Goal: Information Seeking & Learning: Learn about a topic

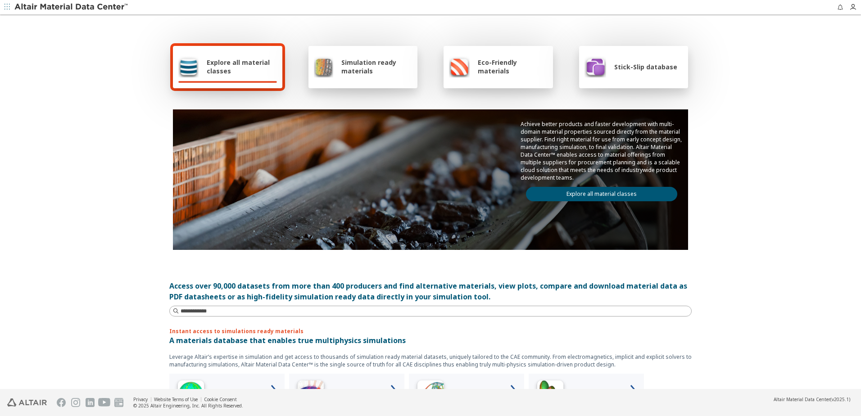
click at [355, 70] on span "Simulation ready materials" at bounding box center [376, 66] width 71 height 17
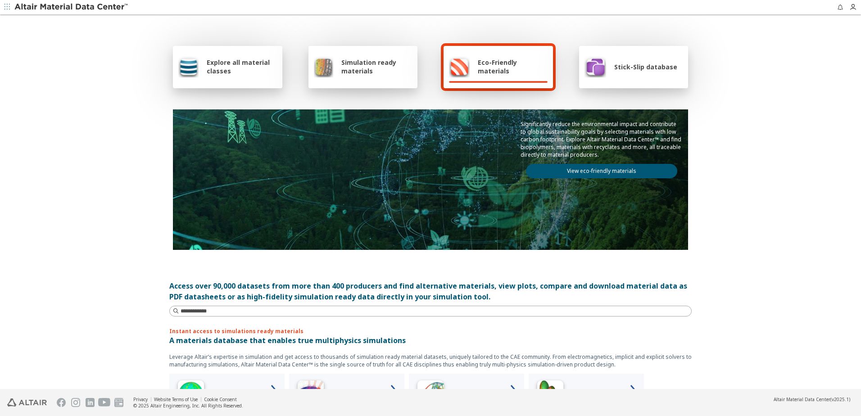
click at [366, 62] on span "Simulation ready materials" at bounding box center [376, 66] width 71 height 17
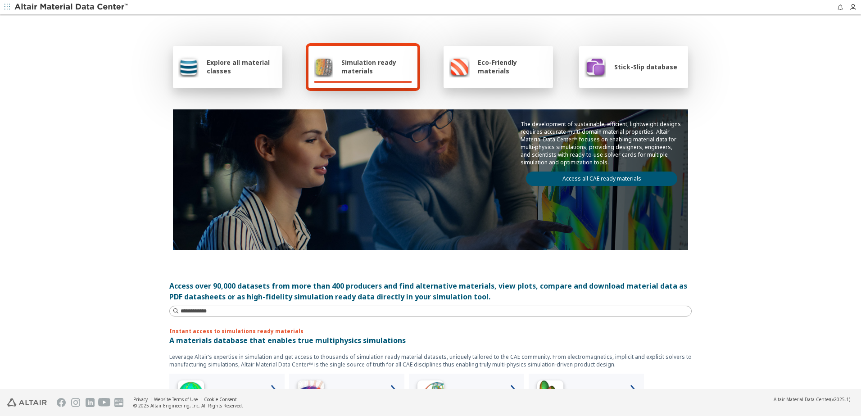
click at [357, 70] on span "Simulation ready materials" at bounding box center [376, 66] width 71 height 17
click at [583, 176] on link "Access all CAE ready materials" at bounding box center [601, 179] width 151 height 14
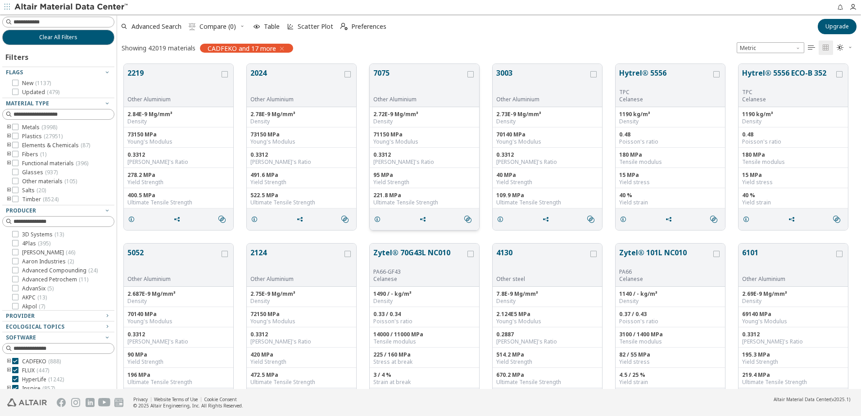
scroll to position [325, 737]
drag, startPoint x: 10, startPoint y: 128, endPoint x: 2, endPoint y: 141, distance: 15.5
click at [10, 128] on icon "toogle group" at bounding box center [9, 127] width 6 height 7
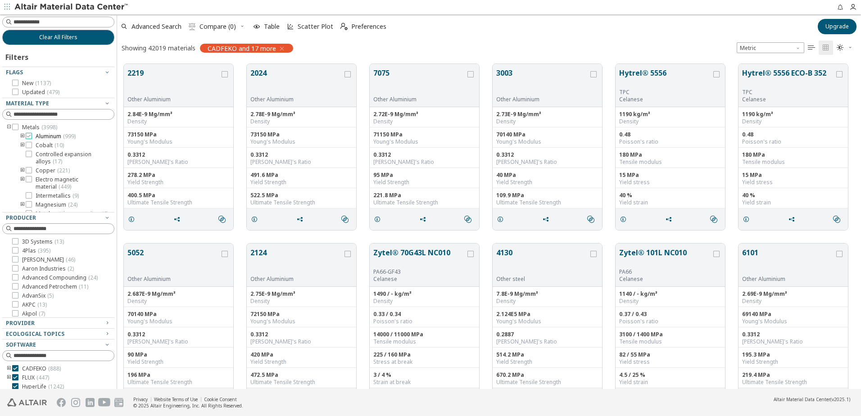
click at [28, 135] on icon at bounding box center [29, 136] width 6 height 6
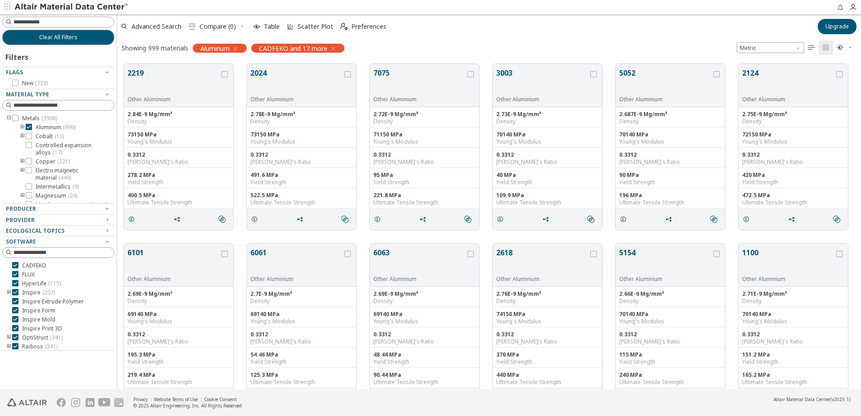
click at [23, 127] on icon "toogle group" at bounding box center [22, 127] width 6 height 7
click at [796, 48] on span "Unit System" at bounding box center [798, 45] width 7 height 7
click at [780, 56] on span "U.S. customary units" at bounding box center [766, 58] width 53 height 7
click at [793, 48] on span "U.S. customary units" at bounding box center [770, 47] width 68 height 11
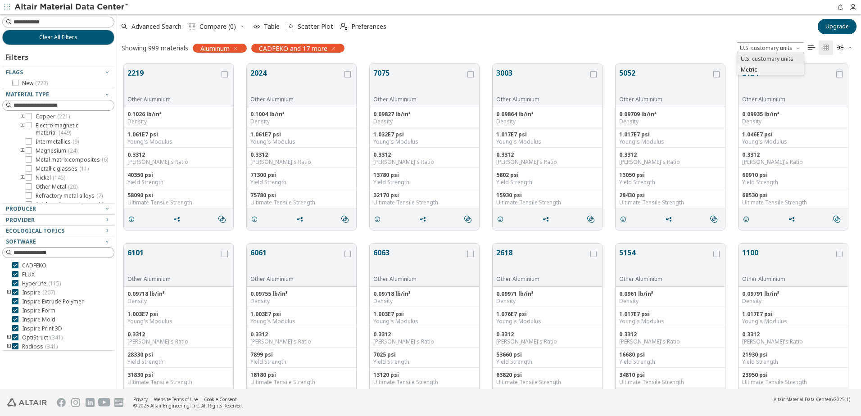
click at [763, 69] on span "Metric" at bounding box center [770, 70] width 60 height 6
click at [811, 48] on icon "" at bounding box center [811, 47] width 7 height 7
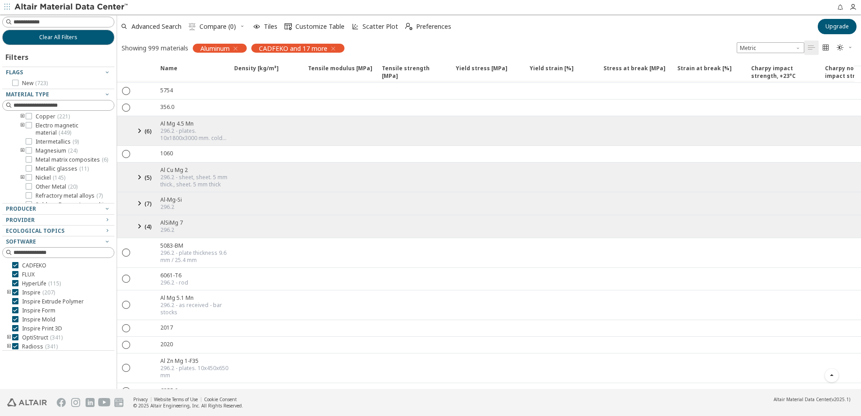
scroll to position [495, 0]
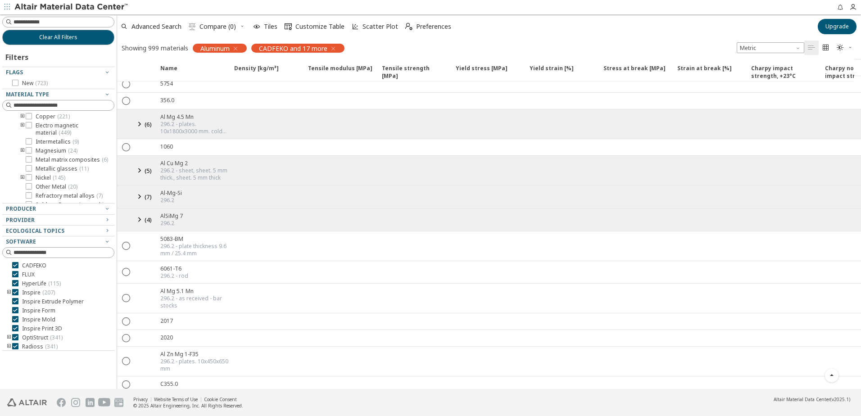
click at [139, 221] on icon at bounding box center [139, 219] width 11 height 11
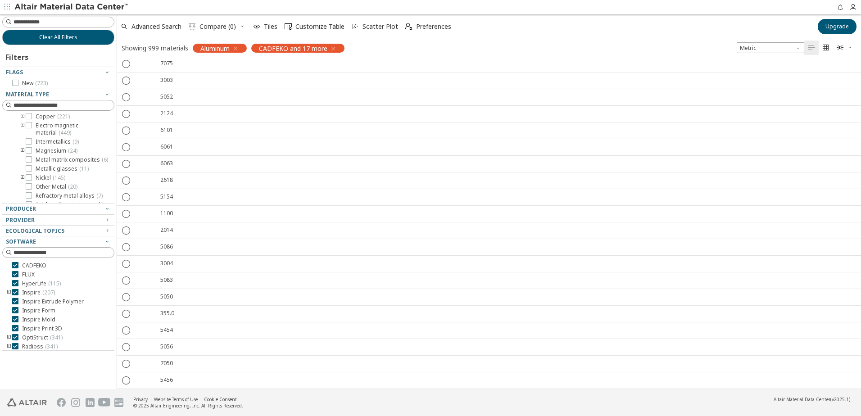
scroll to position [0, 0]
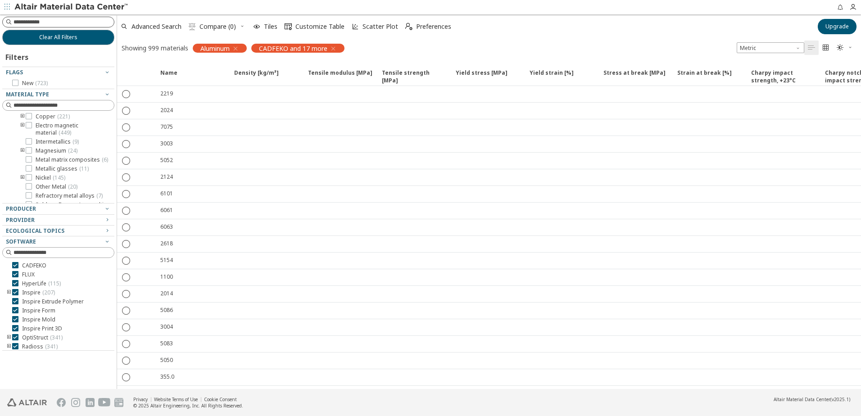
click at [71, 23] on input at bounding box center [64, 22] width 100 height 9
paste input "**********"
type input "**********"
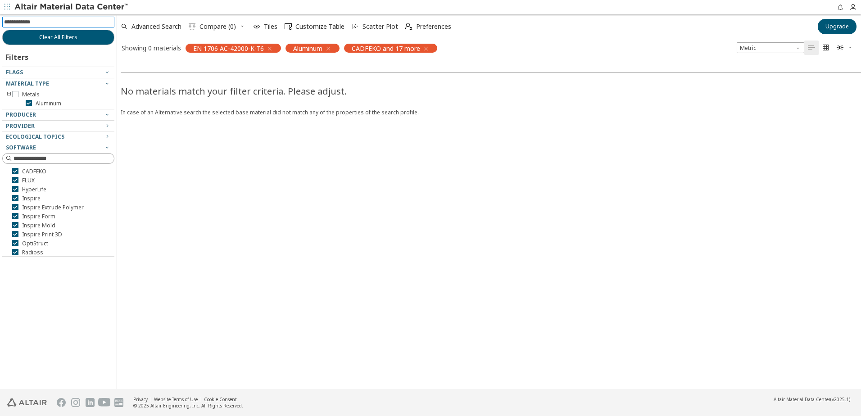
click at [266, 47] on icon "button" at bounding box center [269, 48] width 7 height 7
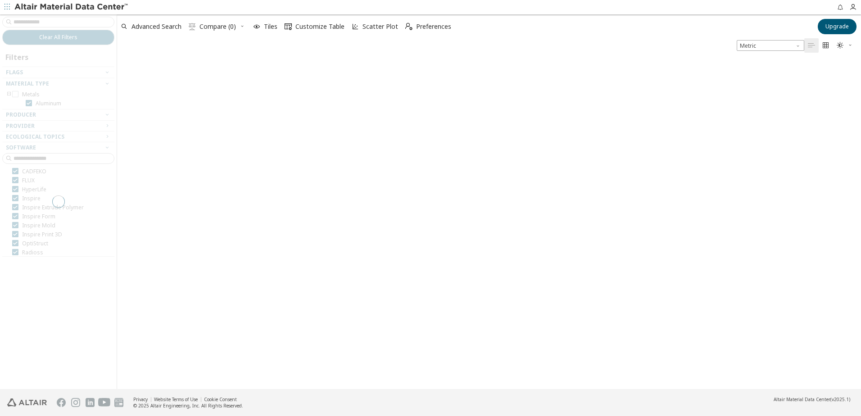
click at [68, 22] on div at bounding box center [58, 201] width 117 height 375
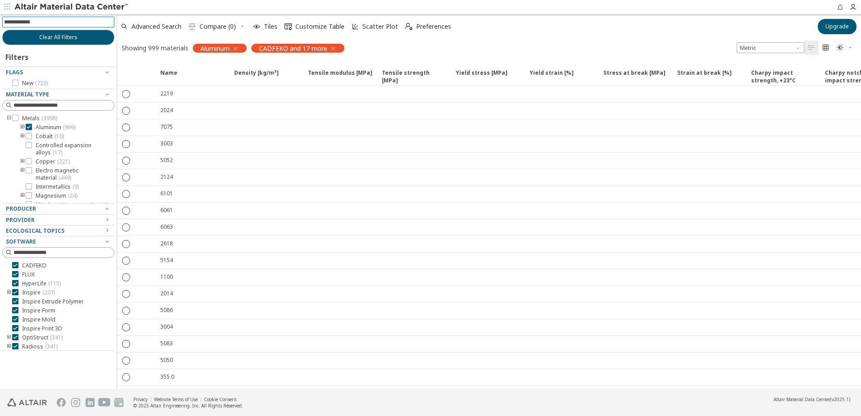
click at [68, 22] on input at bounding box center [59, 22] width 110 height 10
paste input "**********"
type input "**********"
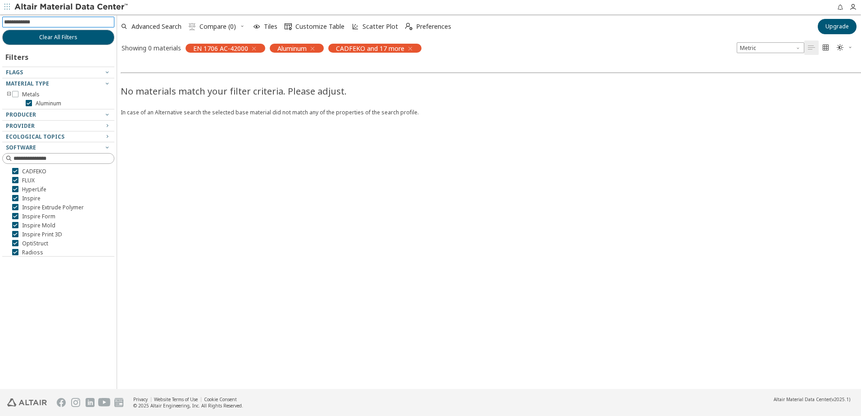
click at [65, 21] on input at bounding box center [59, 22] width 110 height 10
paste input "*******"
type input "*******"
click at [253, 48] on icon "button" at bounding box center [253, 48] width 7 height 7
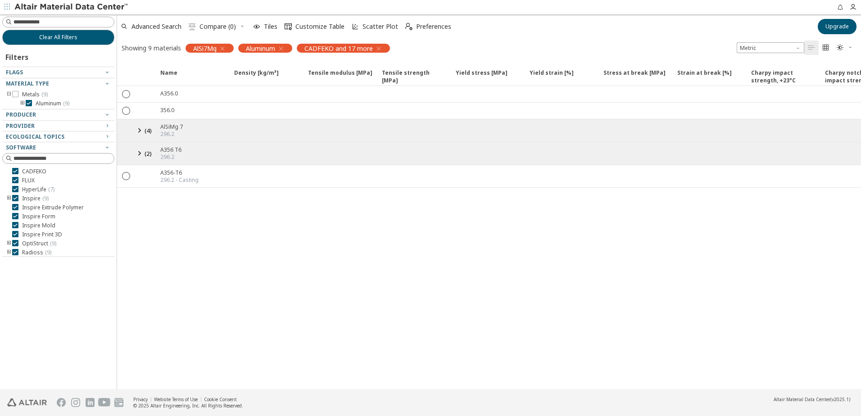
click at [136, 151] on icon at bounding box center [139, 153] width 11 height 11
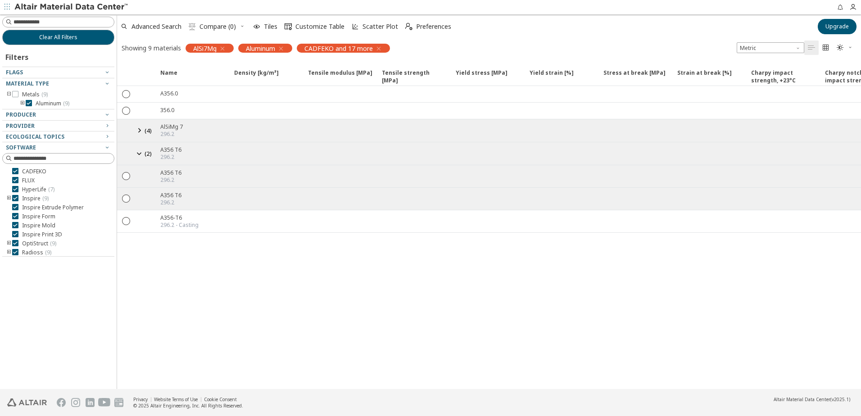
click at [140, 129] on icon at bounding box center [139, 130] width 11 height 11
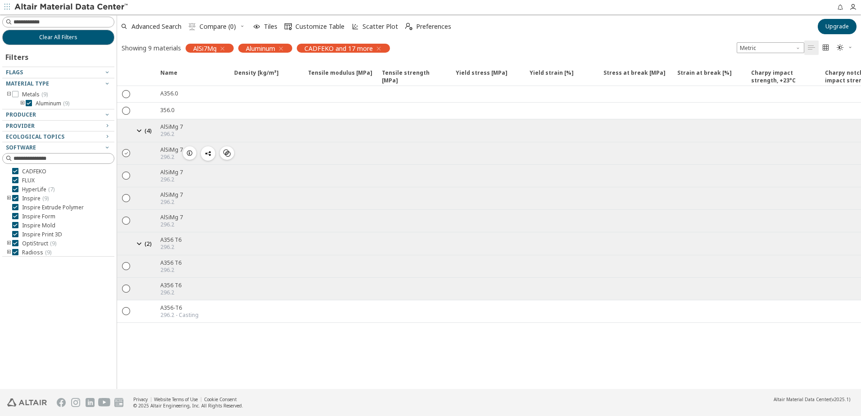
click at [127, 153] on icon "" at bounding box center [126, 153] width 8 height 8
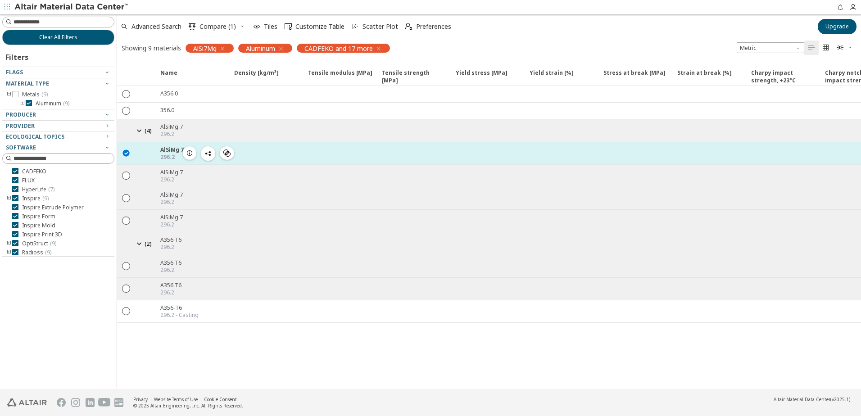
click at [174, 149] on div "AlSiMg 7" at bounding box center [171, 150] width 23 height 8
click at [164, 152] on div "AlSiMg 7" at bounding box center [171, 150] width 23 height 8
click at [166, 146] on div "AlSiMg 7" at bounding box center [171, 150] width 23 height 8
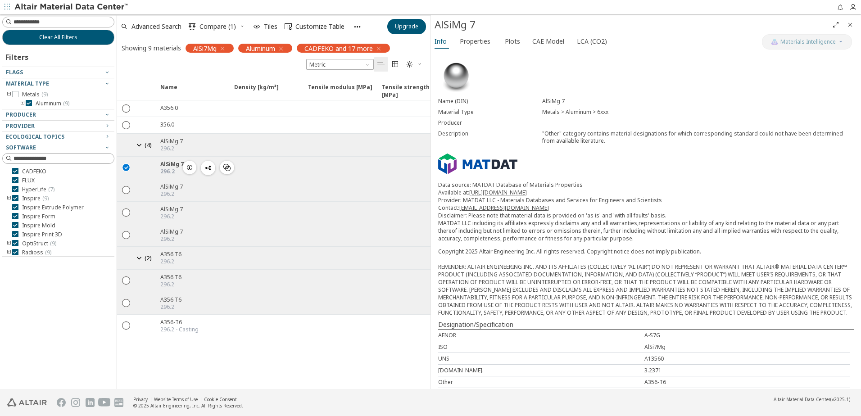
click at [127, 172] on div " " at bounding box center [126, 167] width 18 height 16
click at [127, 281] on icon "" at bounding box center [126, 280] width 8 height 8
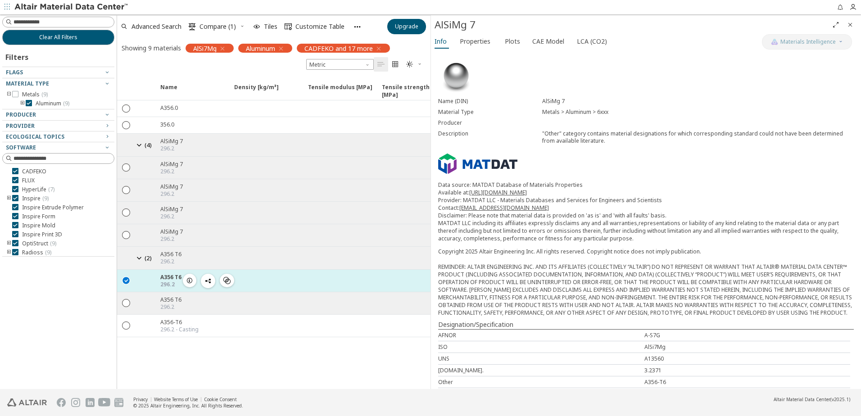
click at [169, 277] on div "A356 T6" at bounding box center [170, 277] width 21 height 8
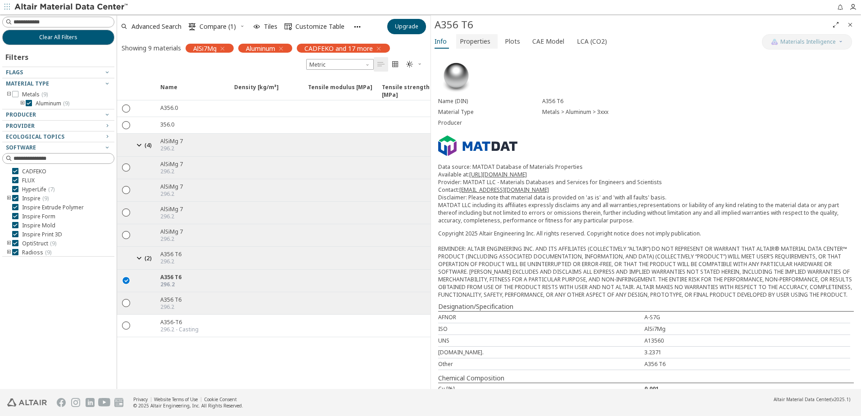
click at [464, 44] on span "Properties" at bounding box center [475, 41] width 31 height 14
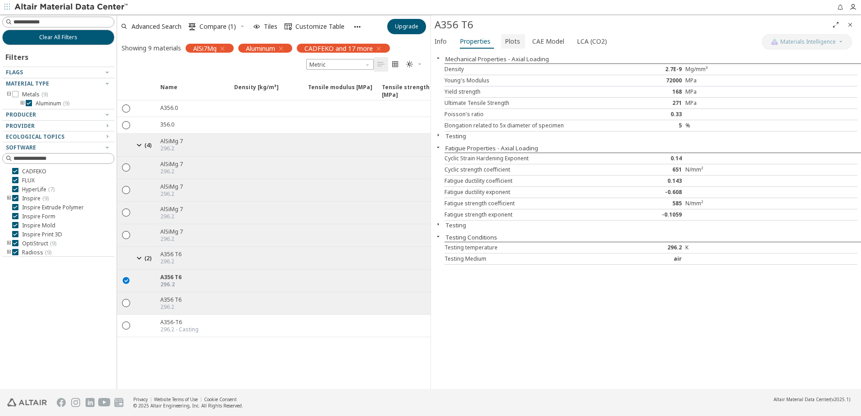
click at [512, 39] on span "Plots" at bounding box center [512, 41] width 15 height 14
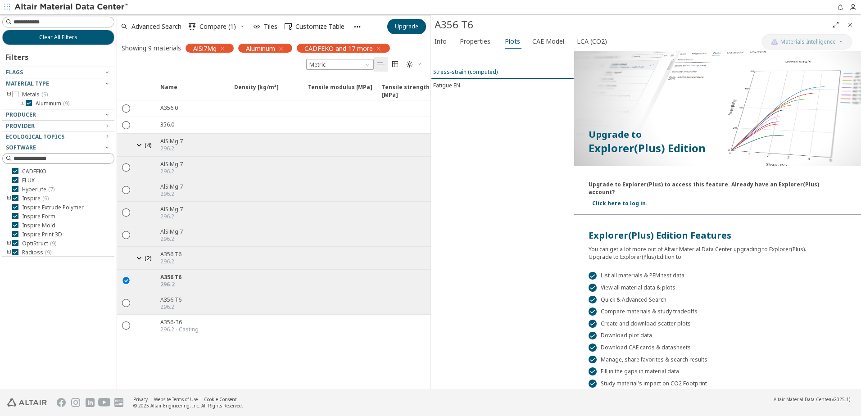
click at [465, 72] on div "Stress-strain (computed)" at bounding box center [465, 72] width 64 height 8
drag, startPoint x: 470, startPoint y: 72, endPoint x: 451, endPoint y: 129, distance: 59.5
click at [451, 129] on div "Stress-strain (computed) Fatigue EN" at bounding box center [502, 220] width 143 height 338
click at [461, 70] on div "Stress-strain (computed)" at bounding box center [465, 72] width 64 height 8
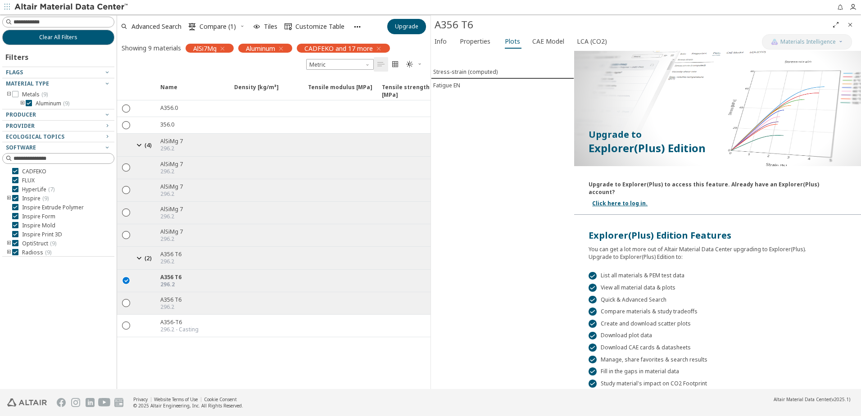
drag, startPoint x: 603, startPoint y: 195, endPoint x: 592, endPoint y: 201, distance: 12.3
click at [603, 199] on link "Click here to log in." at bounding box center [619, 203] width 55 height 8
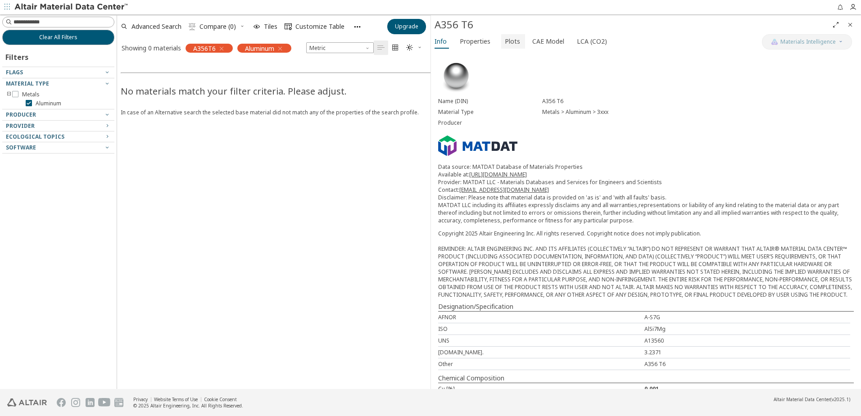
click at [510, 42] on span "Plots" at bounding box center [512, 41] width 15 height 14
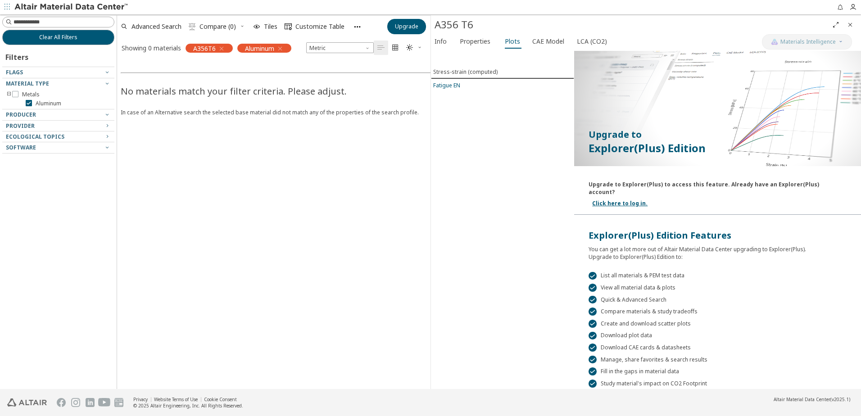
click at [449, 85] on div "Fatigue EN" at bounding box center [446, 85] width 27 height 8
click at [548, 45] on span "CAE Model" at bounding box center [548, 41] width 32 height 14
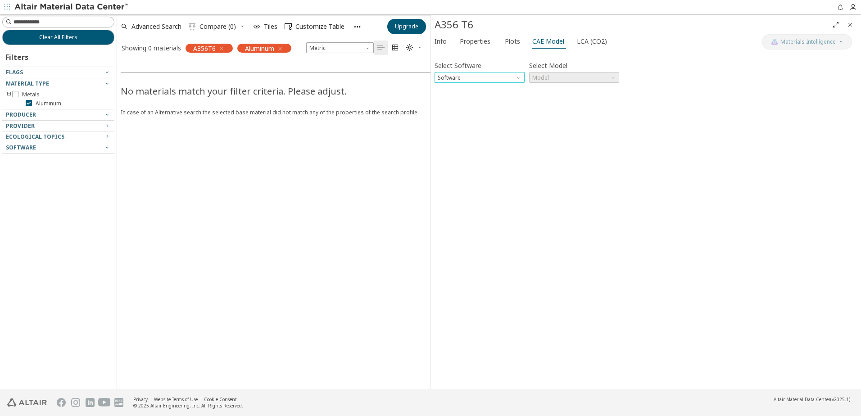
click at [518, 78] on span "Software" at bounding box center [518, 75] width 7 height 7
click at [458, 143] on span "SimSolid" at bounding box center [449, 142] width 23 height 7
click at [594, 79] on span "Model" at bounding box center [574, 77] width 90 height 11
click at [570, 88] on span "SimSolid Card" at bounding box center [574, 89] width 83 height 6
click at [548, 187] on div "Select Software SimSolid Select Model SimSolid Card Invalid data. Please check …" at bounding box center [645, 219] width 423 height 331
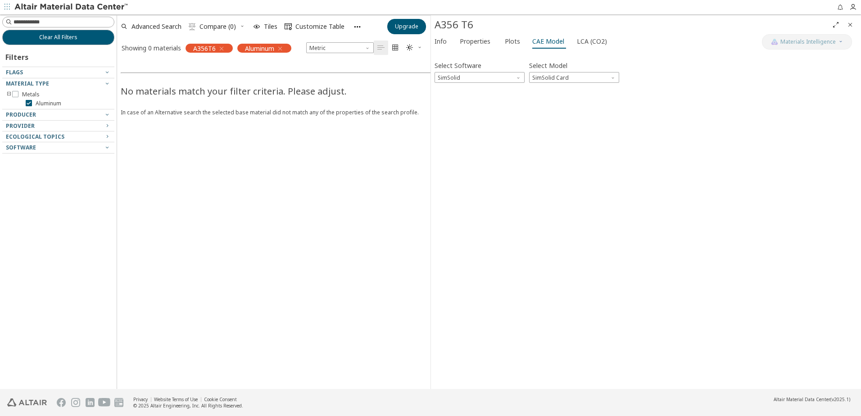
click at [576, 225] on div "Select Software SimSolid Select Model SimSolid Card Invalid data. Please check …" at bounding box center [645, 219] width 423 height 331
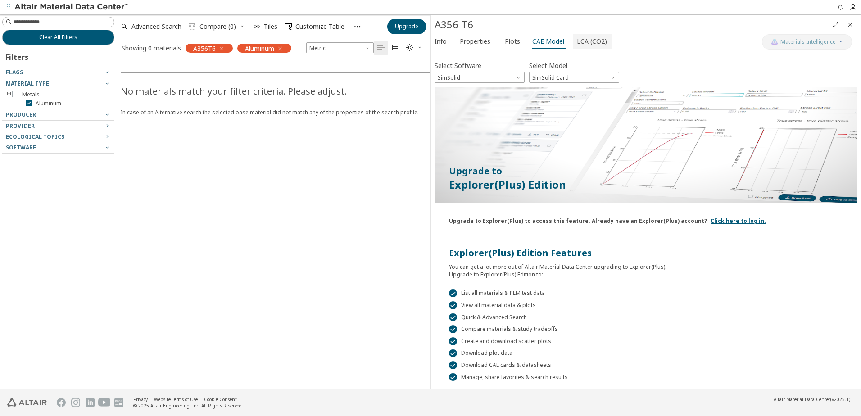
click at [577, 45] on span "LCA (CO2)" at bounding box center [592, 41] width 30 height 14
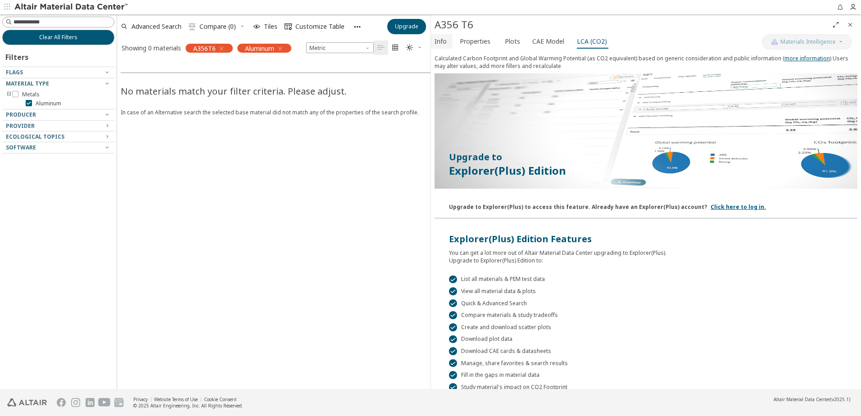
click at [439, 43] on span "Info" at bounding box center [440, 41] width 12 height 14
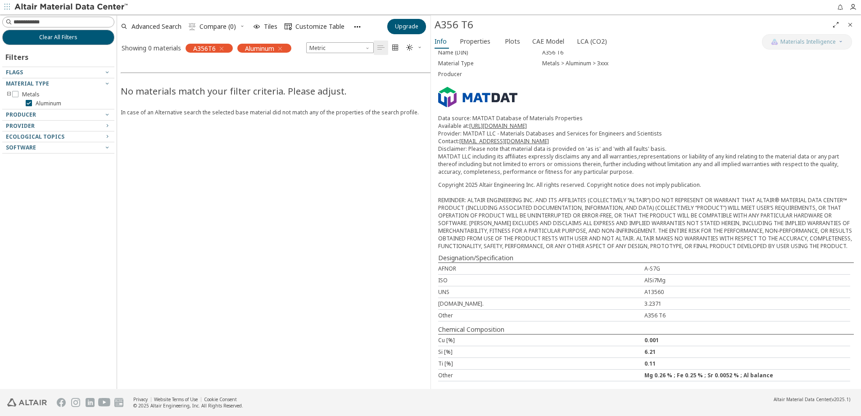
scroll to position [56, 0]
